Goal: Task Accomplishment & Management: Use online tool/utility

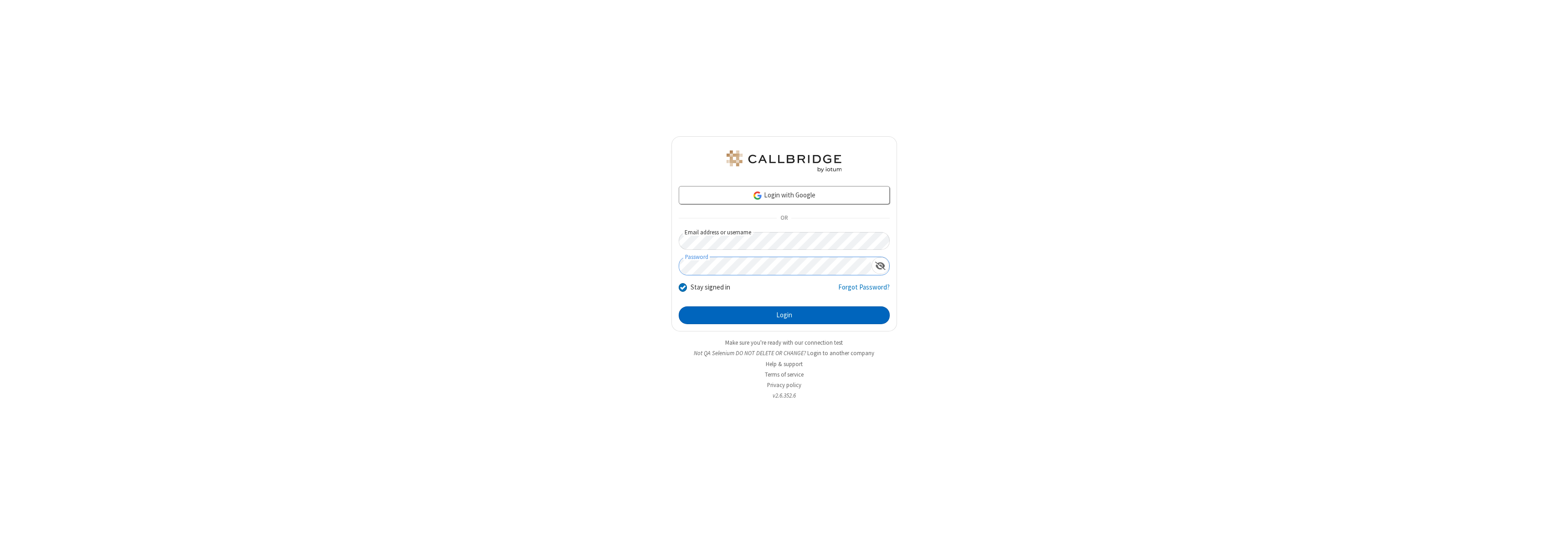
click at [784, 315] on button "Login" at bounding box center [784, 316] width 211 height 18
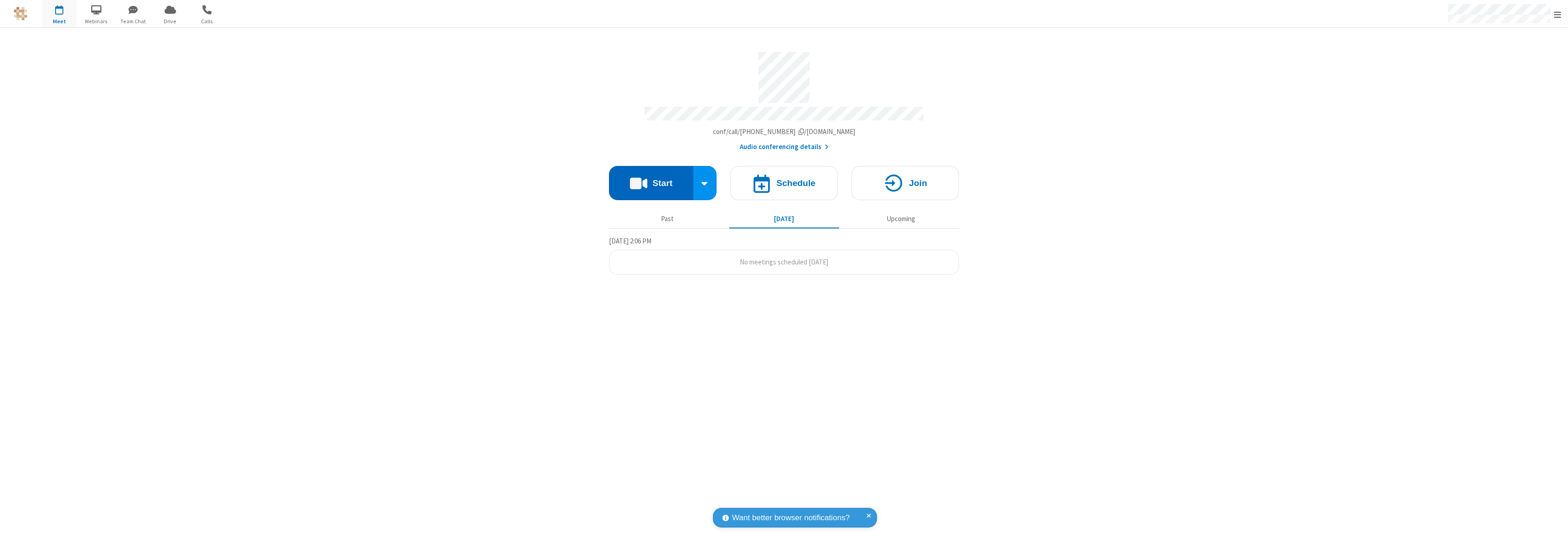
click at [651, 179] on button "Start" at bounding box center [651, 183] width 84 height 34
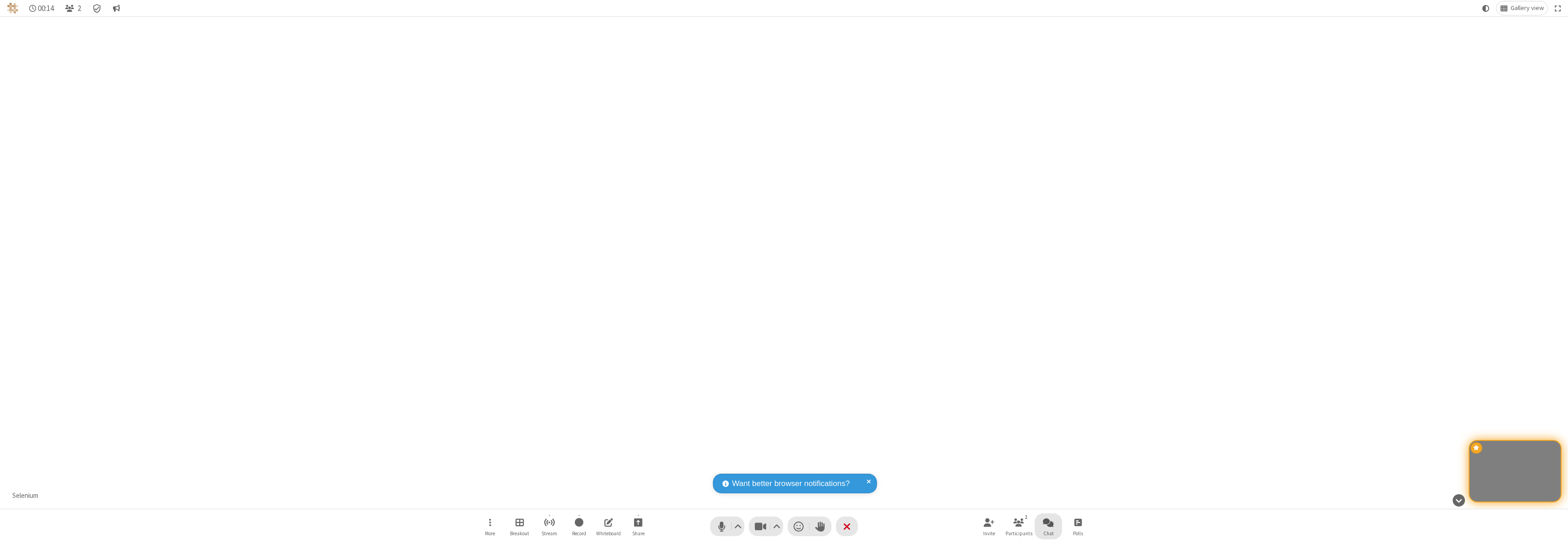
click at [1048, 522] on span "Open chat" at bounding box center [1048, 522] width 11 height 11
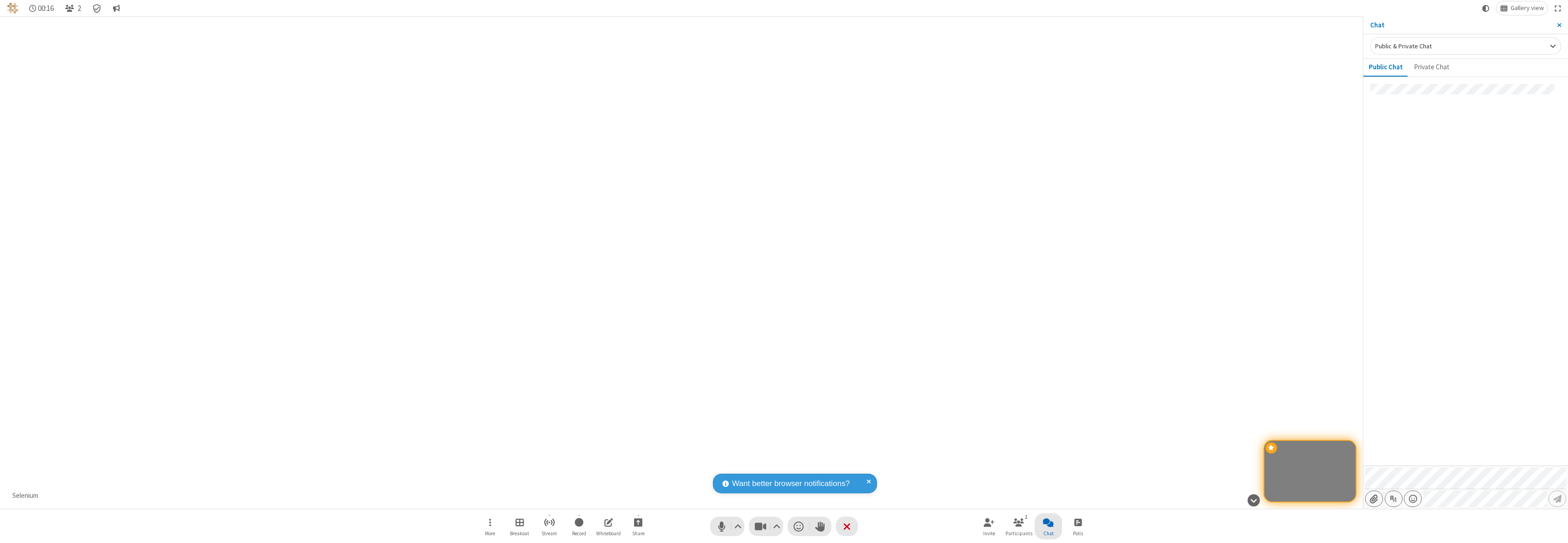
type input "C:\fakepath\doc_test.docx"
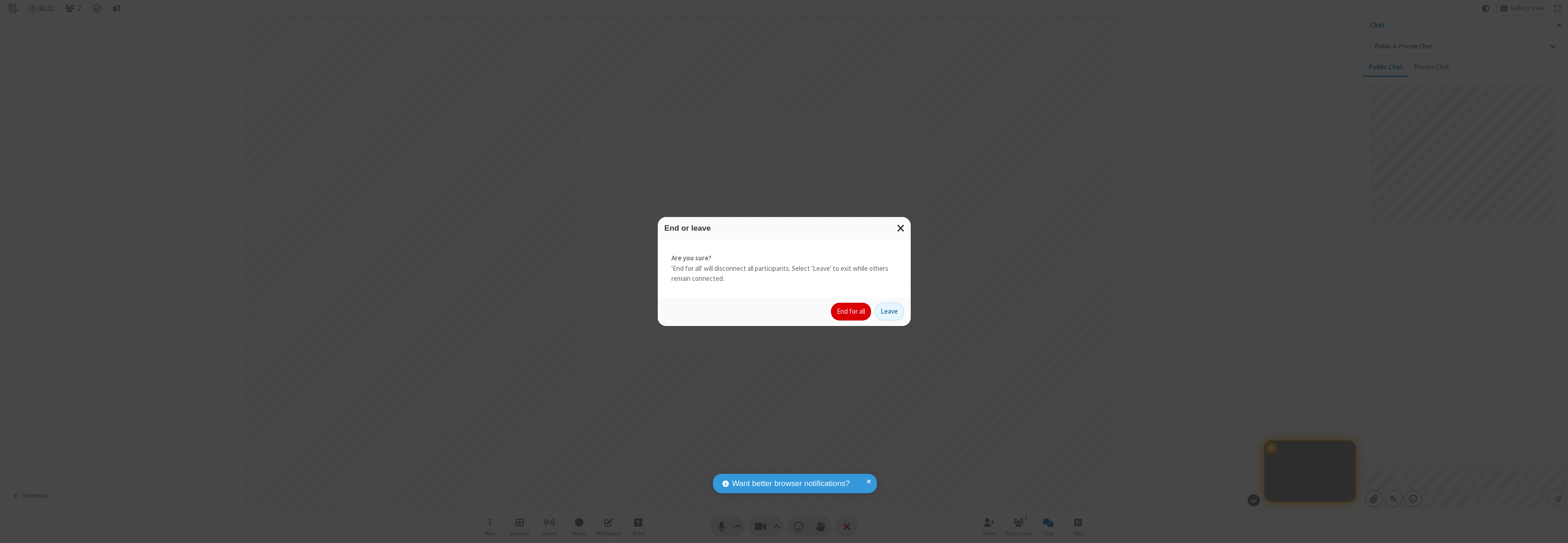
click at [852, 311] on button "End for all" at bounding box center [851, 311] width 40 height 18
